Goal: Transaction & Acquisition: Purchase product/service

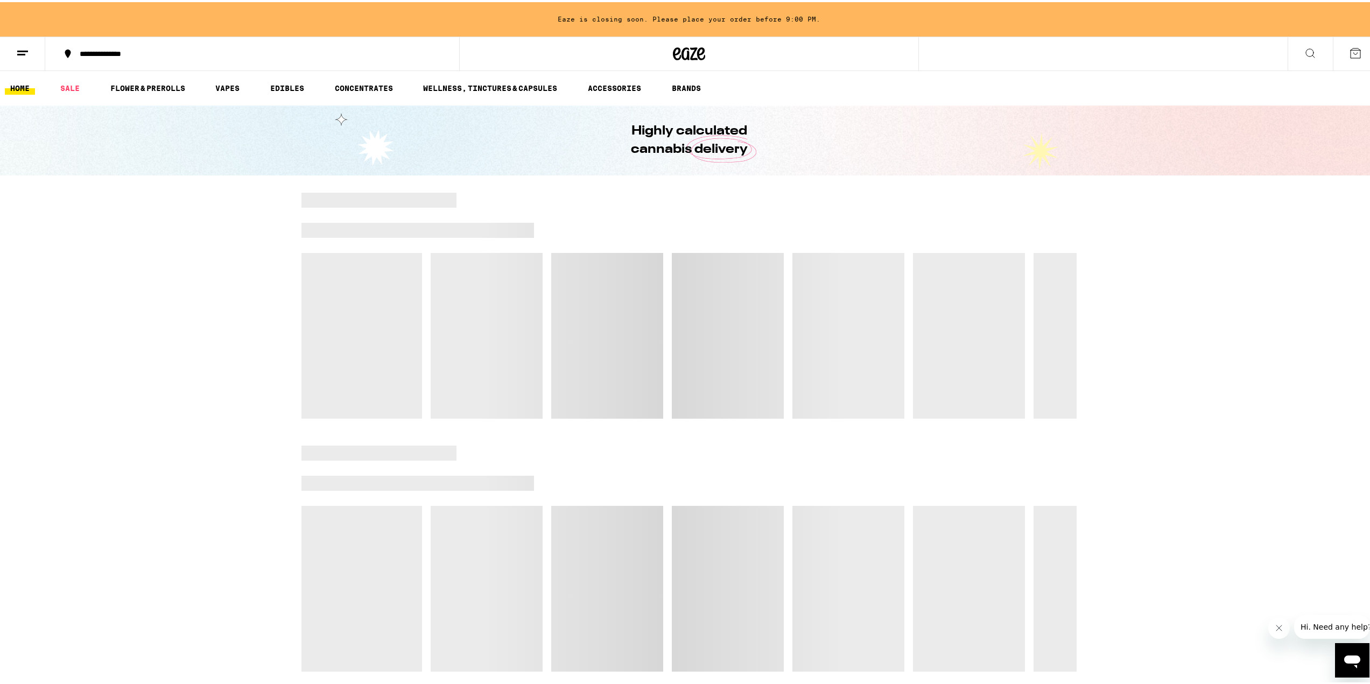
click at [730, 8] on div "Eaze is closing soon. Please place your order before 9:00 PM." at bounding box center [689, 17] width 1378 height 34
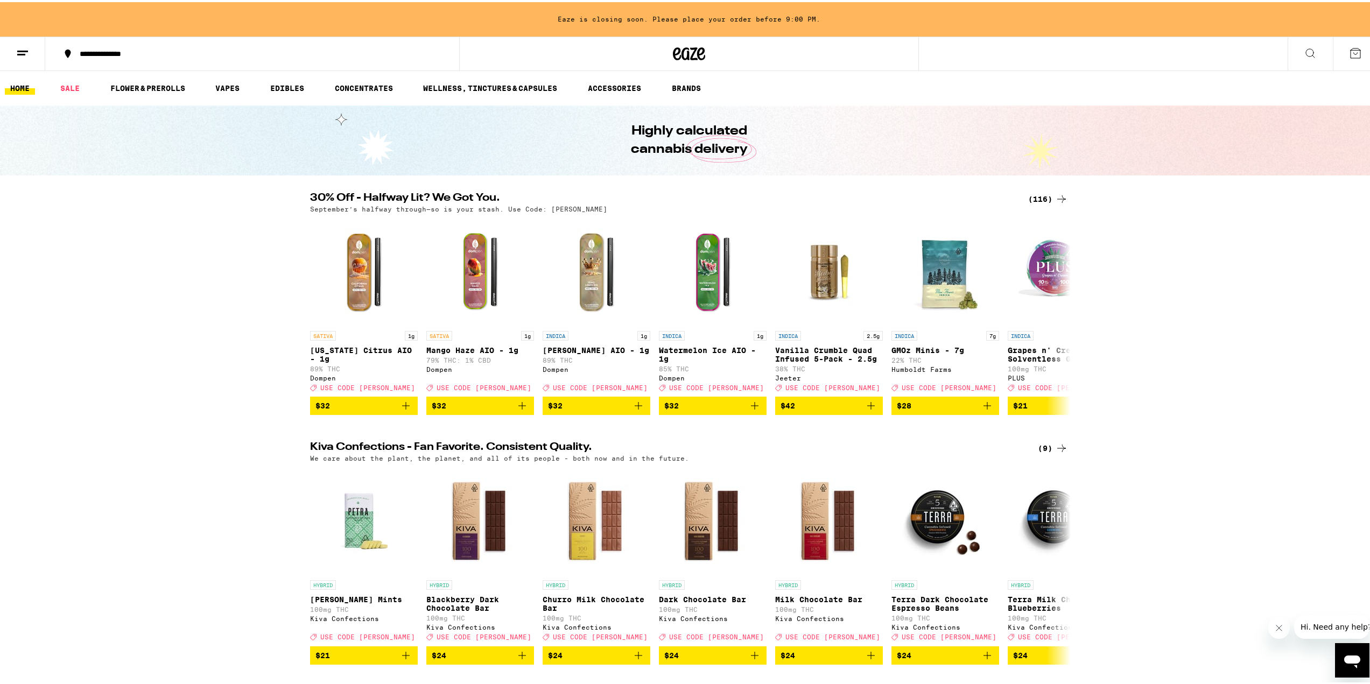
click at [1031, 199] on div "(116)" at bounding box center [1048, 197] width 40 height 13
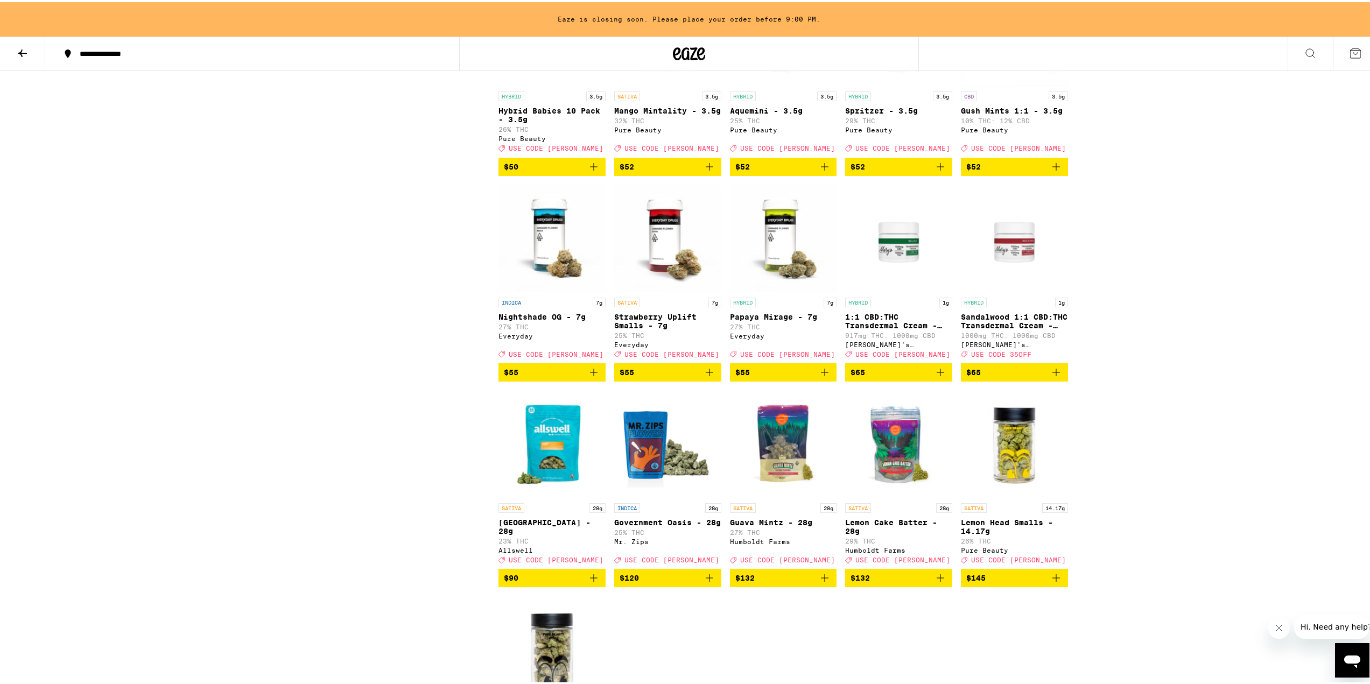
scroll to position [4486, 0]
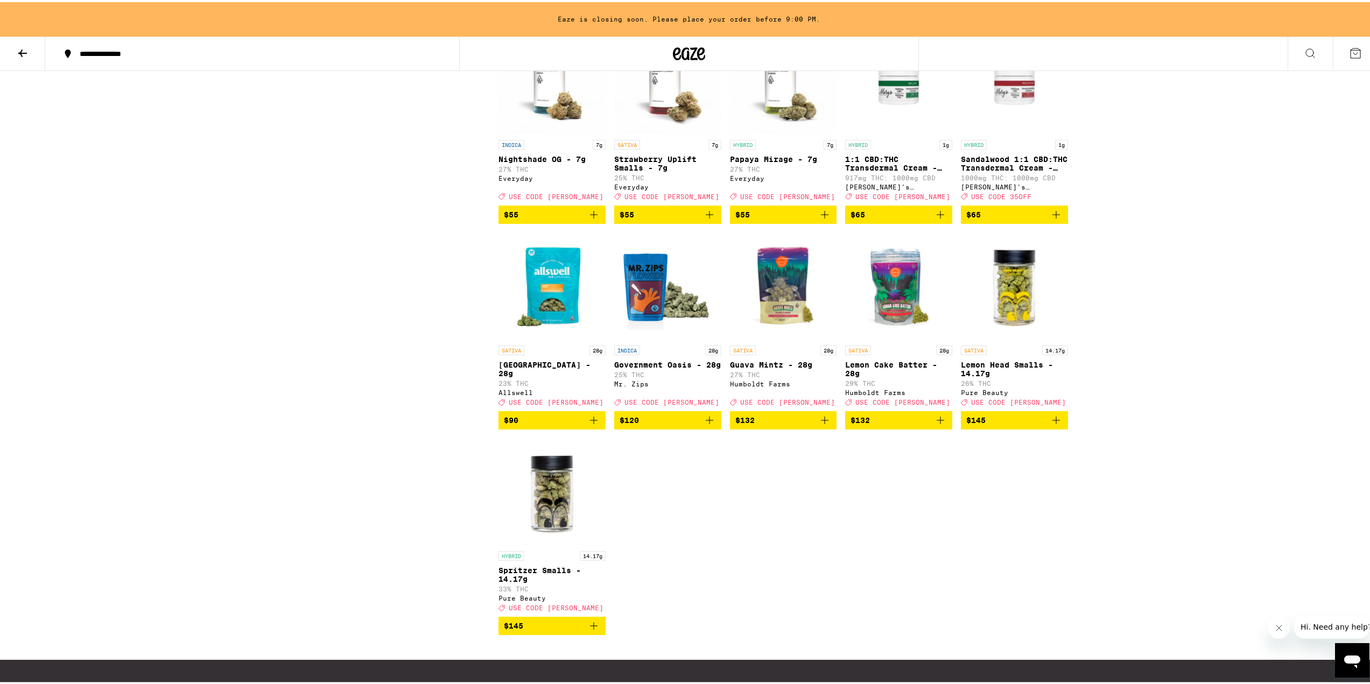
click at [934, 425] on icon "Add to bag" at bounding box center [940, 418] width 13 height 13
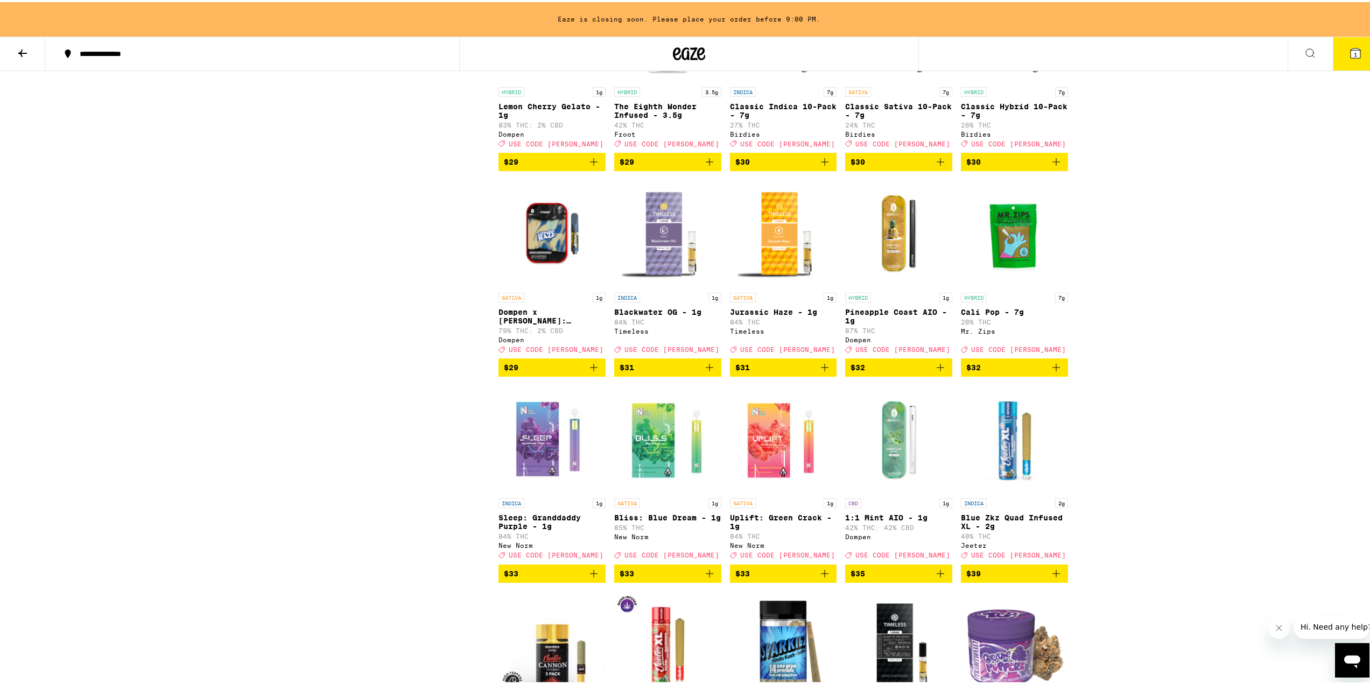
scroll to position [2979, 0]
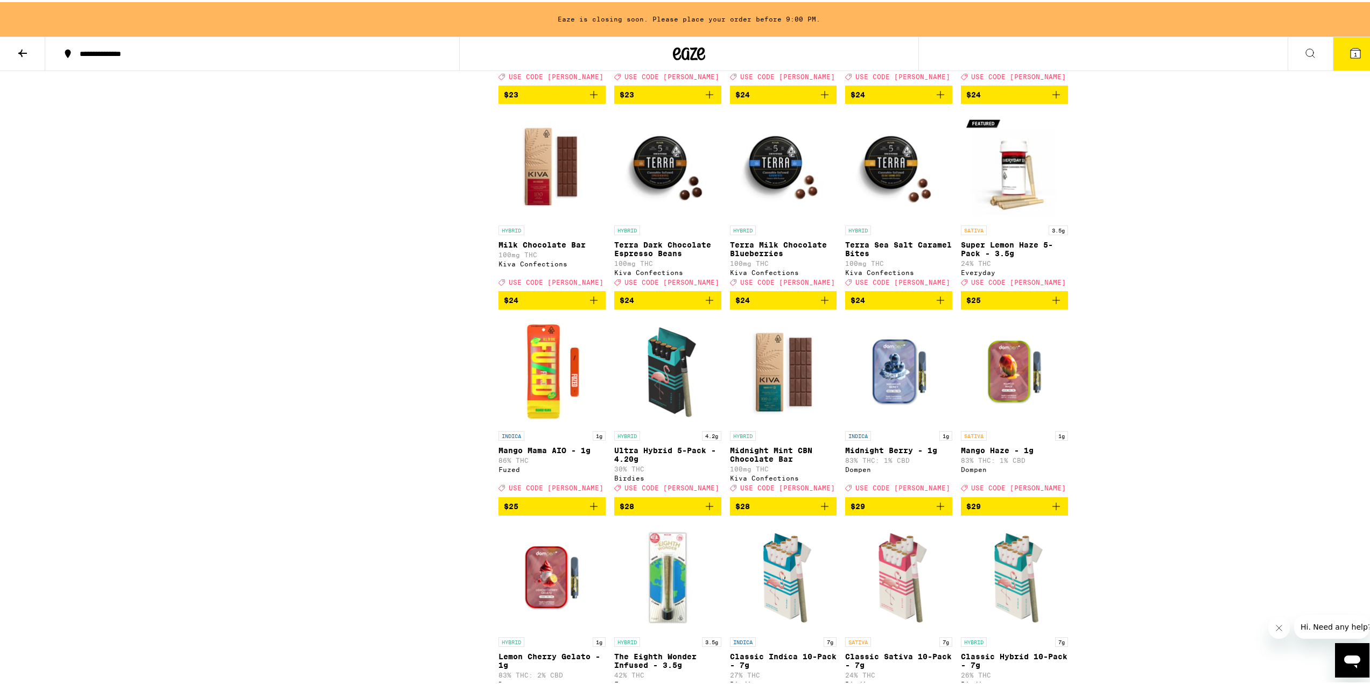
drag, startPoint x: 1265, startPoint y: 260, endPoint x: 1321, endPoint y: 72, distance: 197.0
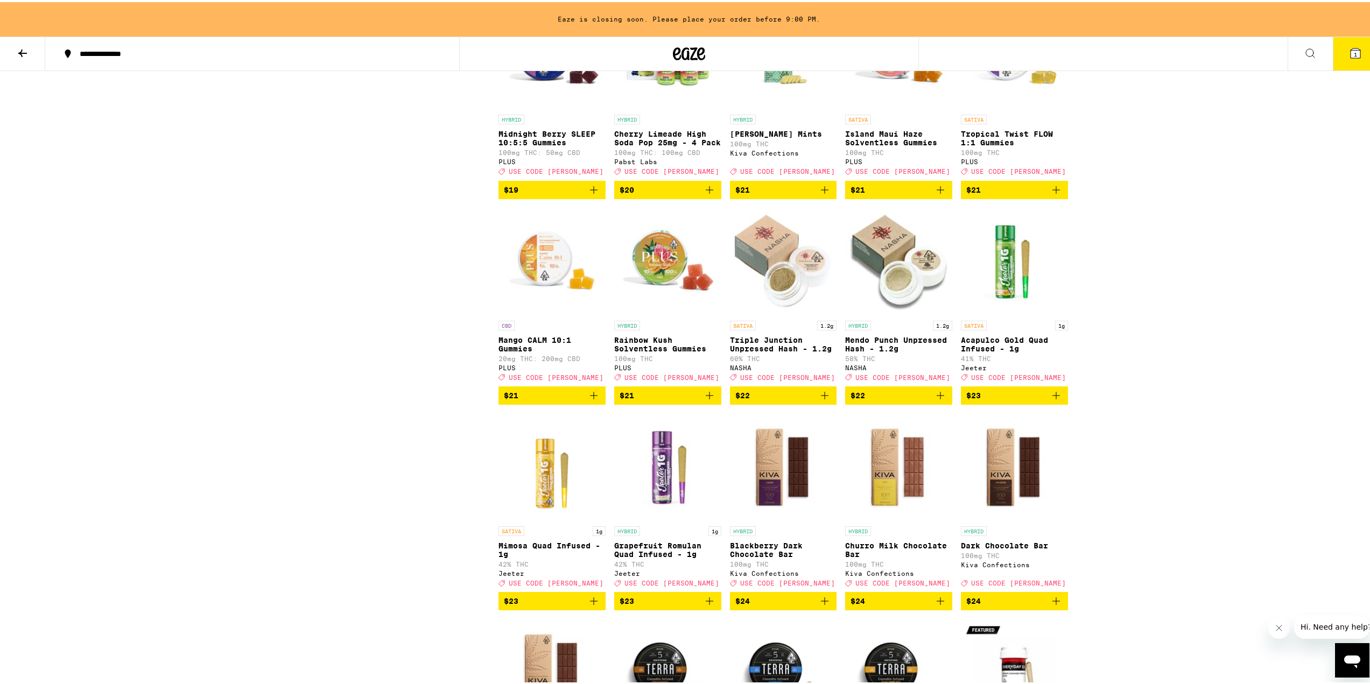
scroll to position [0, 0]
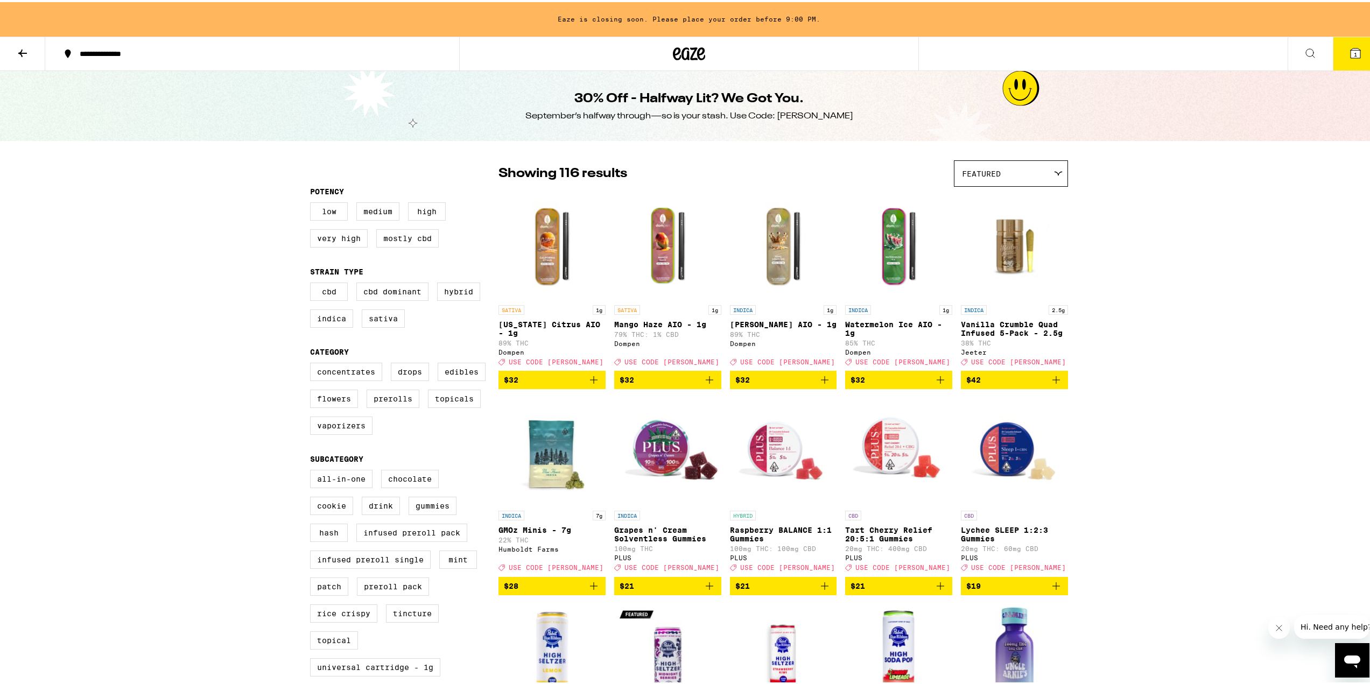
click at [1350, 50] on icon at bounding box center [1355, 51] width 10 height 10
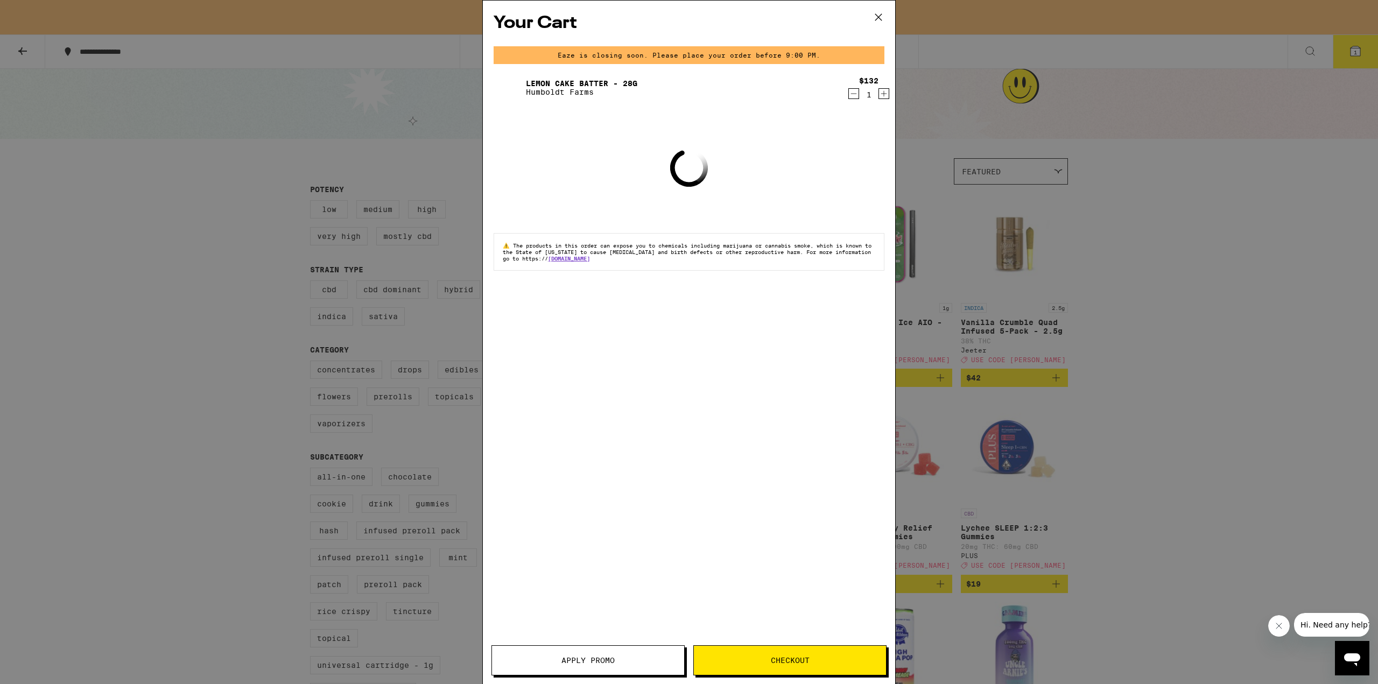
click at [604, 661] on span "Apply Promo" at bounding box center [587, 661] width 53 height 8
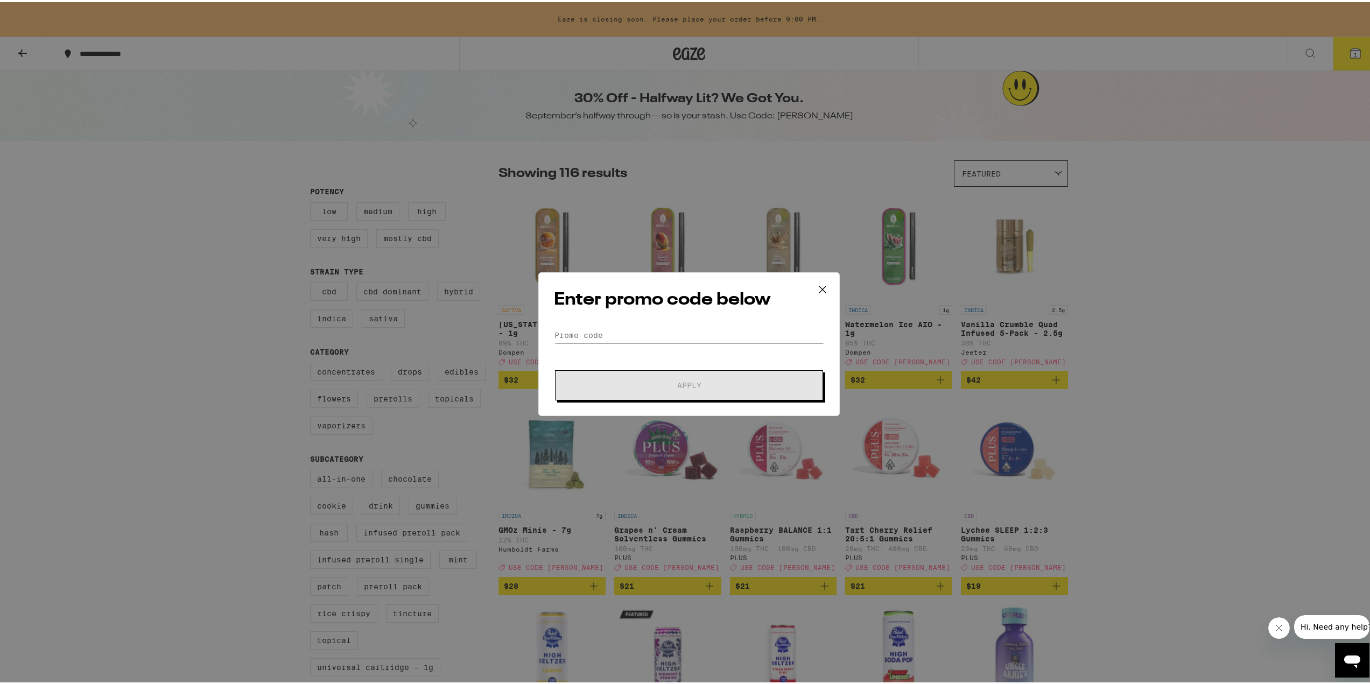
click at [673, 321] on div "Enter promo code below Promo Code Apply" at bounding box center [688, 342] width 301 height 144
click at [685, 330] on input "Promo Code" at bounding box center [689, 333] width 270 height 16
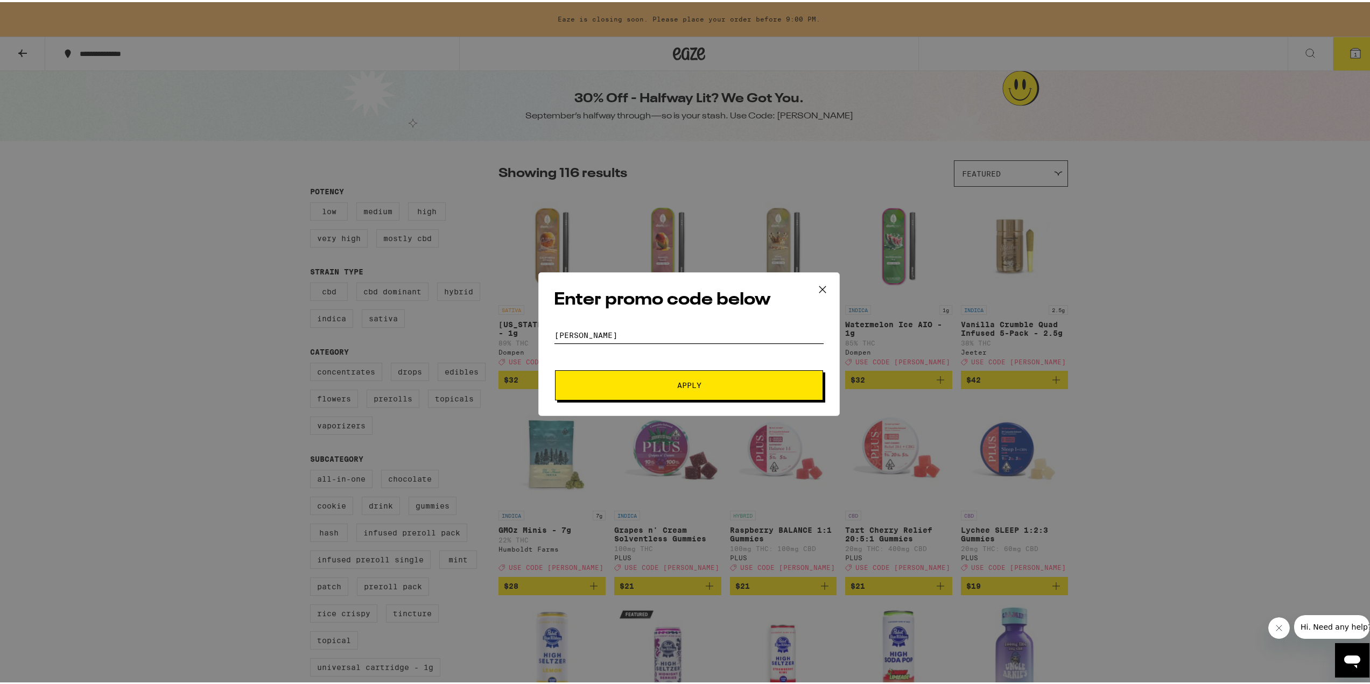
type input "[PERSON_NAME]"
click at [555, 368] on button "Apply" at bounding box center [689, 383] width 268 height 30
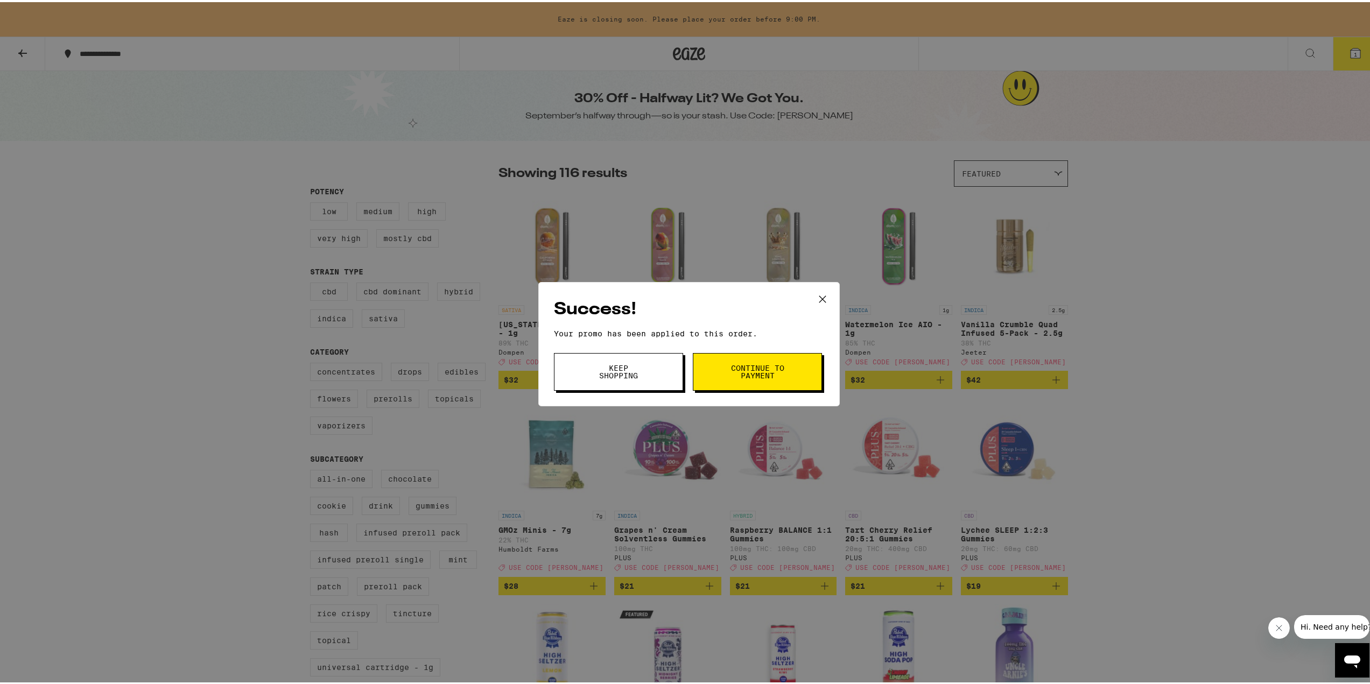
click at [728, 385] on button "Continue to payment" at bounding box center [757, 370] width 129 height 38
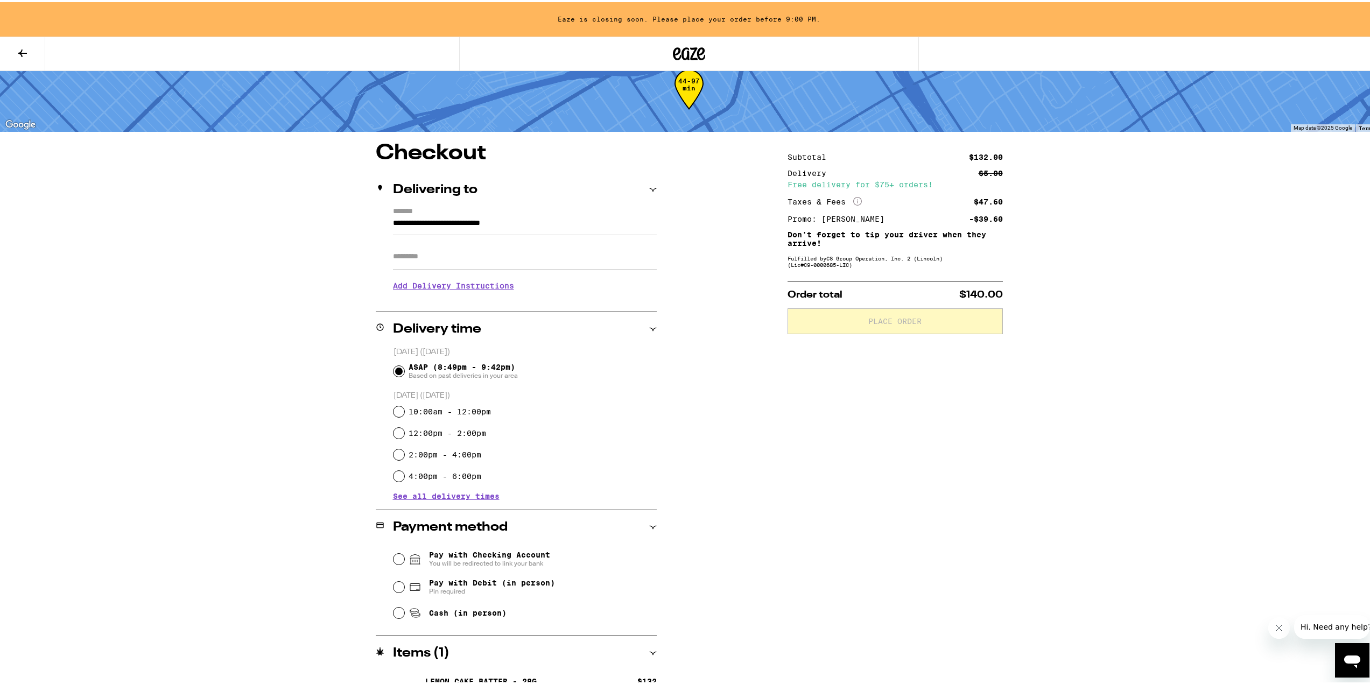
scroll to position [48, 0]
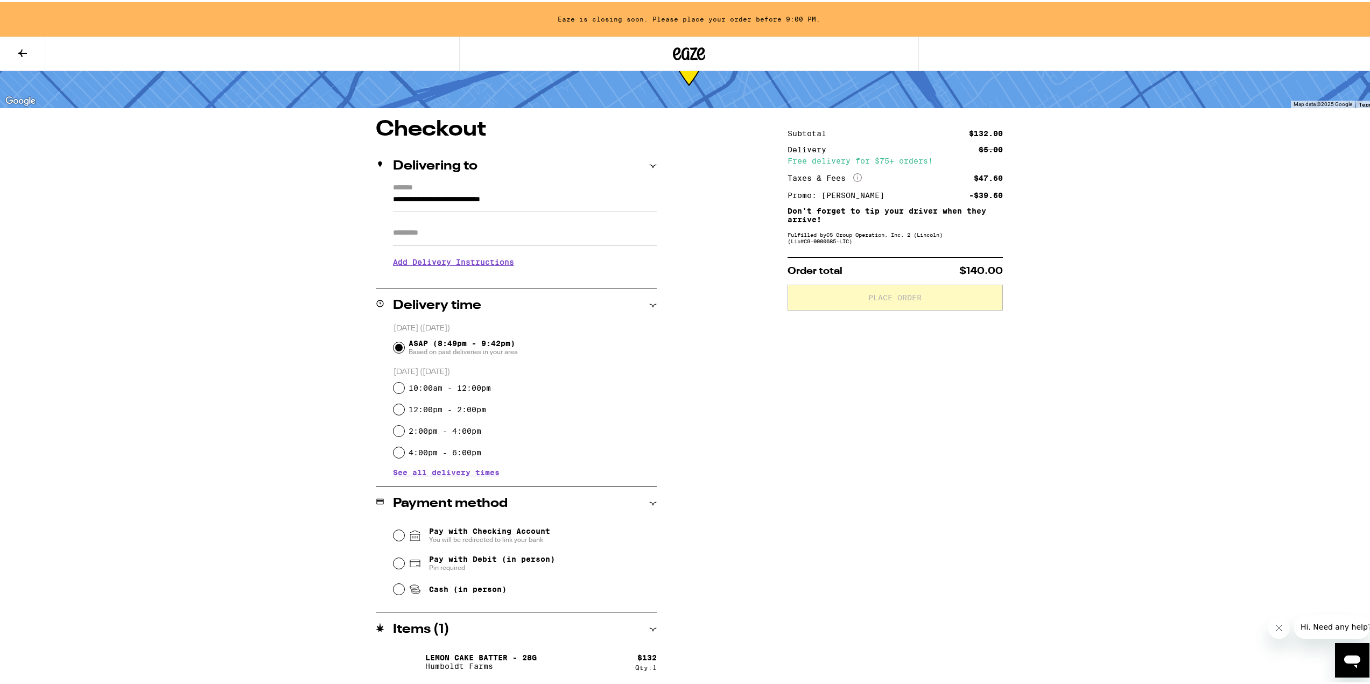
click at [435, 591] on span "Cash (in person)" at bounding box center [467, 587] width 77 height 9
click at [404, 593] on input "Cash (in person)" at bounding box center [398, 587] width 11 height 11
radio input "true"
click at [895, 295] on span "Place Order" at bounding box center [894, 296] width 53 height 8
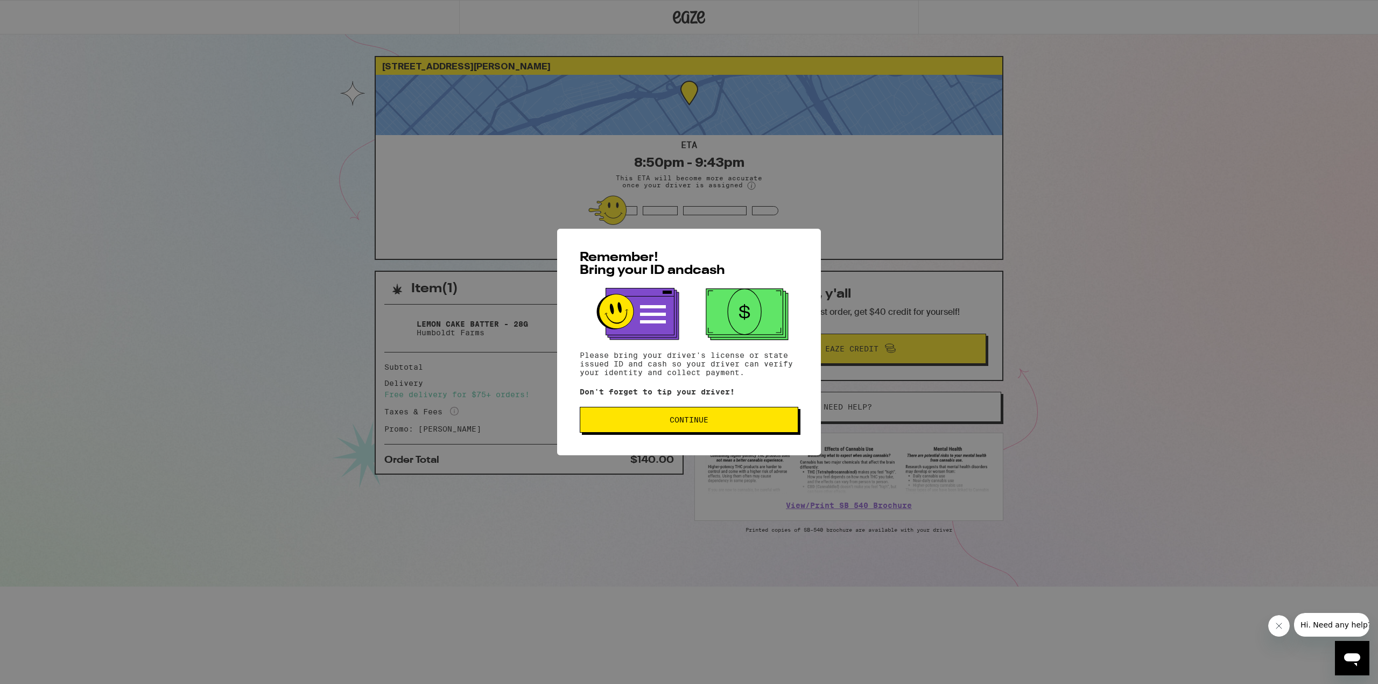
click at [732, 426] on button "Continue" at bounding box center [689, 420] width 218 height 26
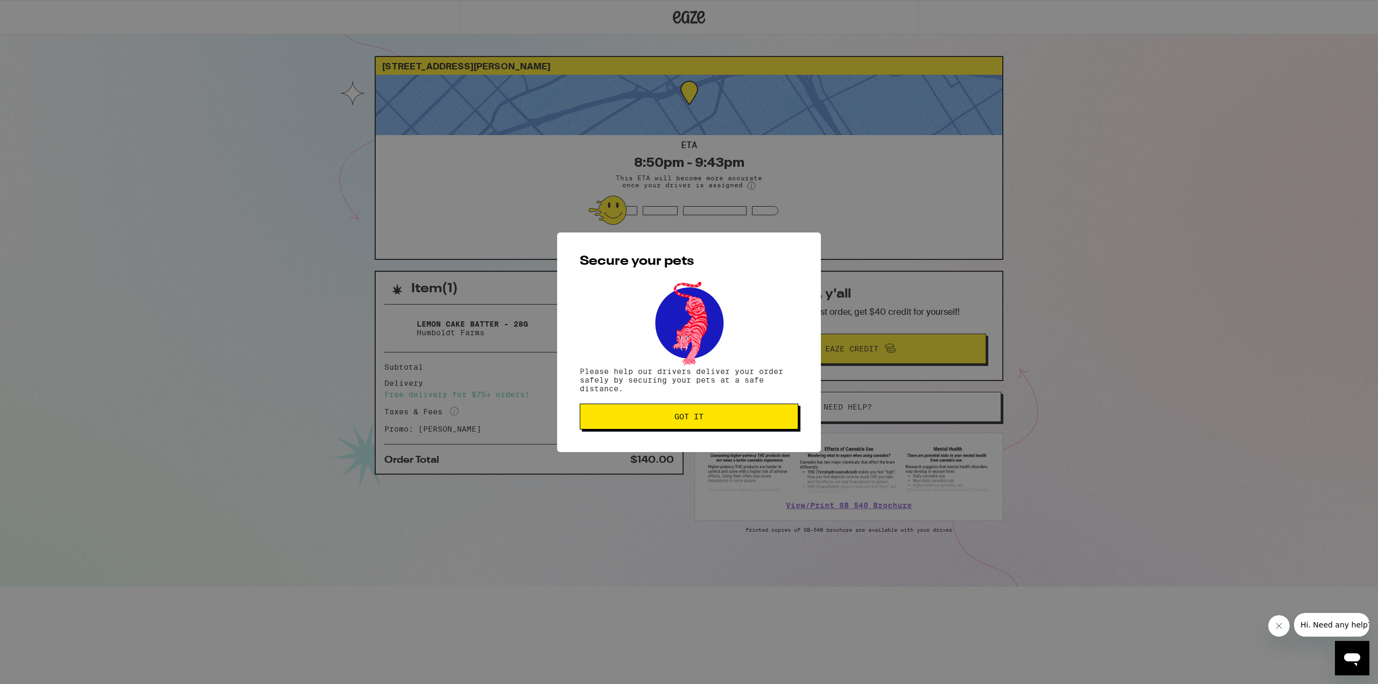
click at [733, 425] on button "Got it" at bounding box center [689, 417] width 218 height 26
